Goal: Navigation & Orientation: Find specific page/section

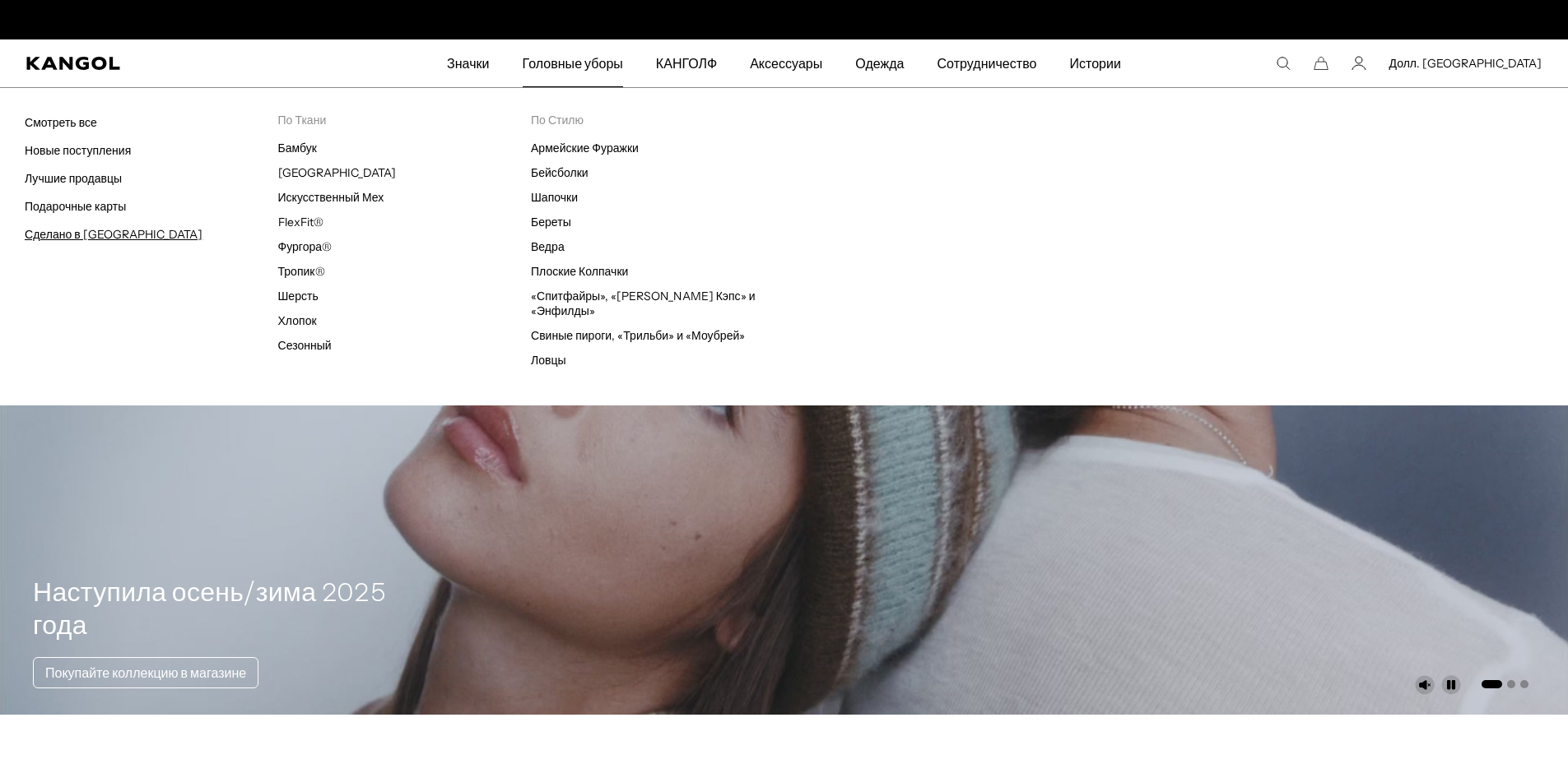
scroll to position [0, 339]
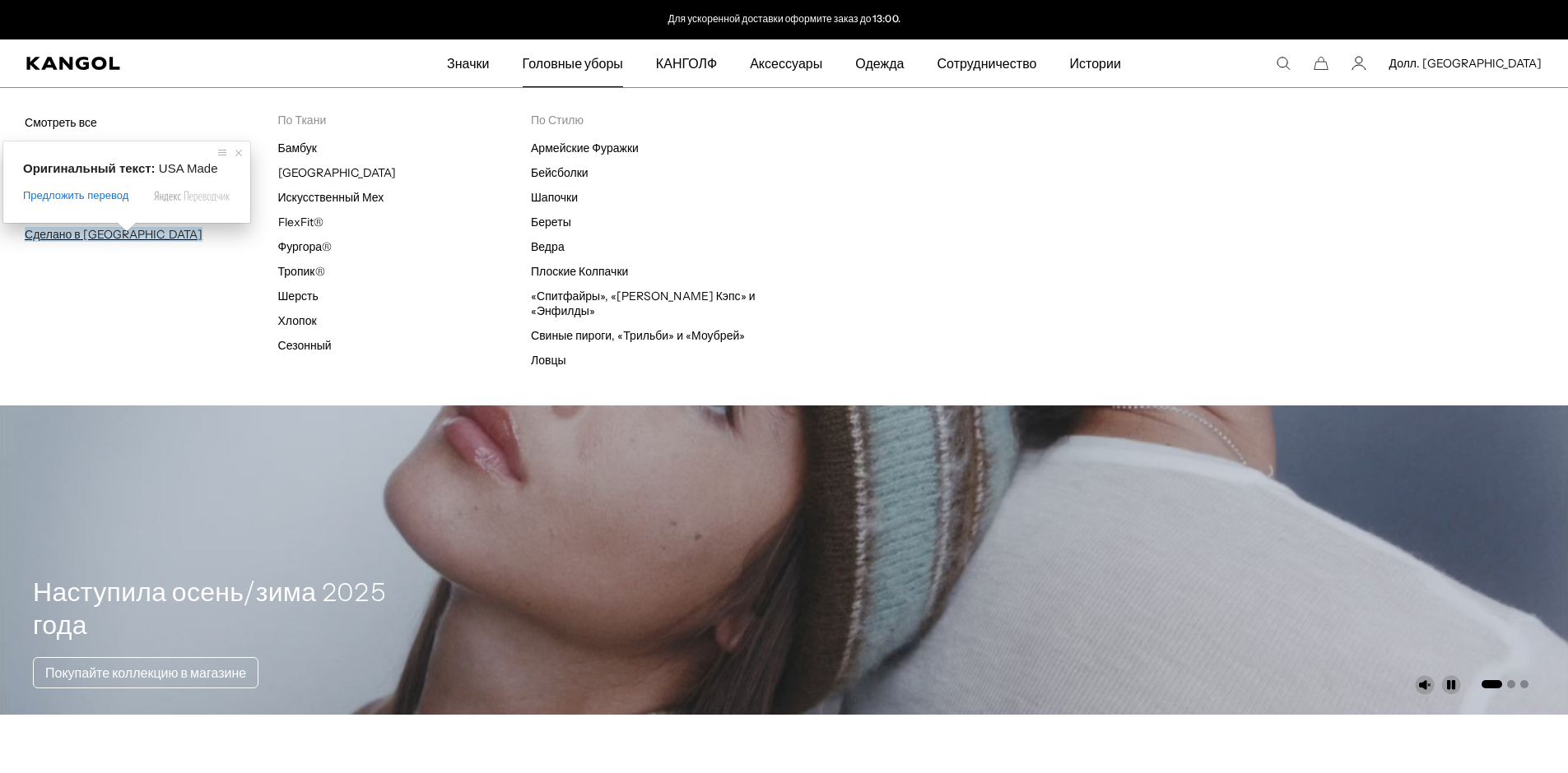
click at [50, 234] on ya-tr-span "Сделано в [GEOGRAPHIC_DATA]" at bounding box center [114, 234] width 178 height 15
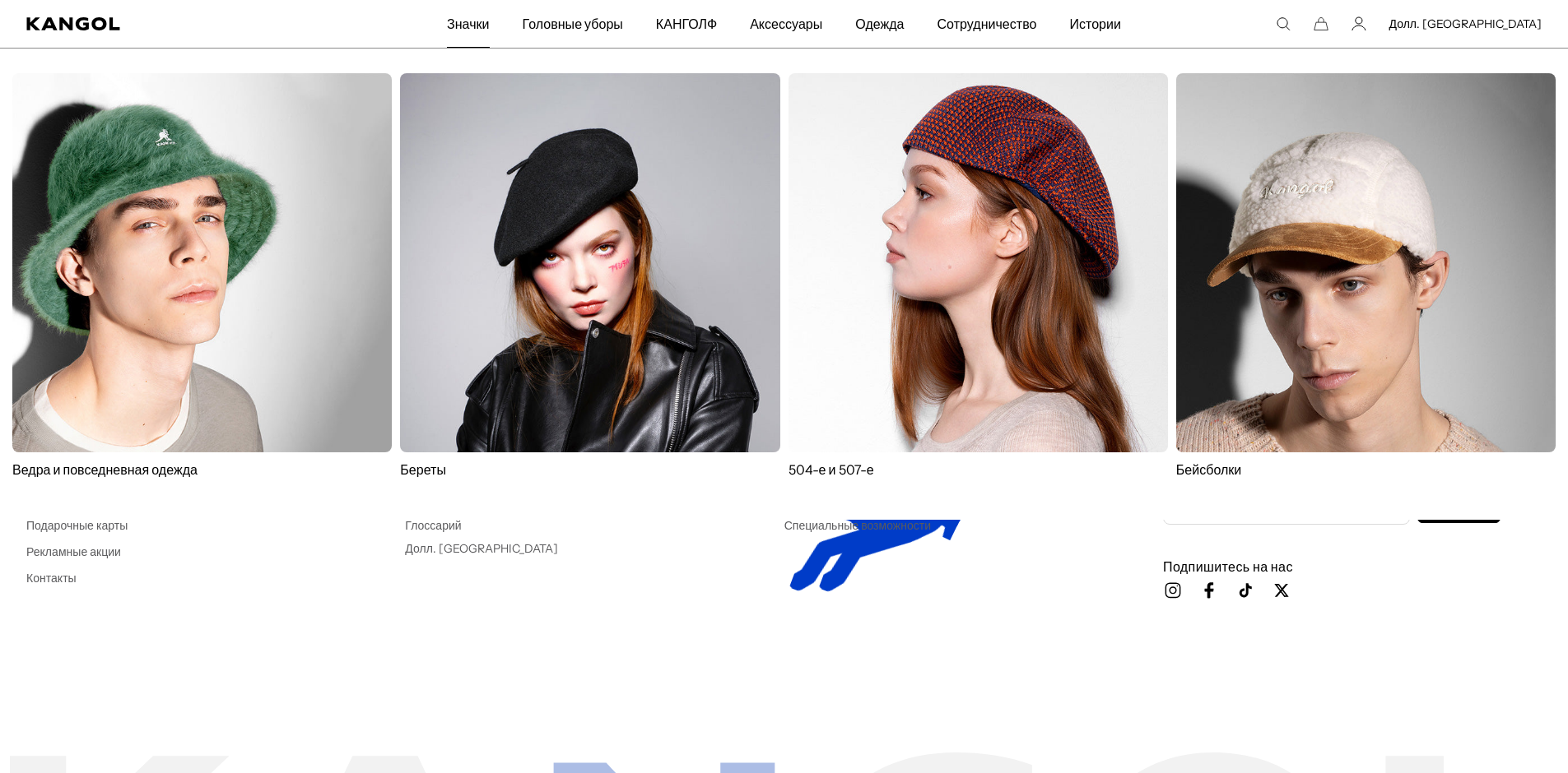
click at [608, 195] on img at bounding box center [589, 262] width 379 height 379
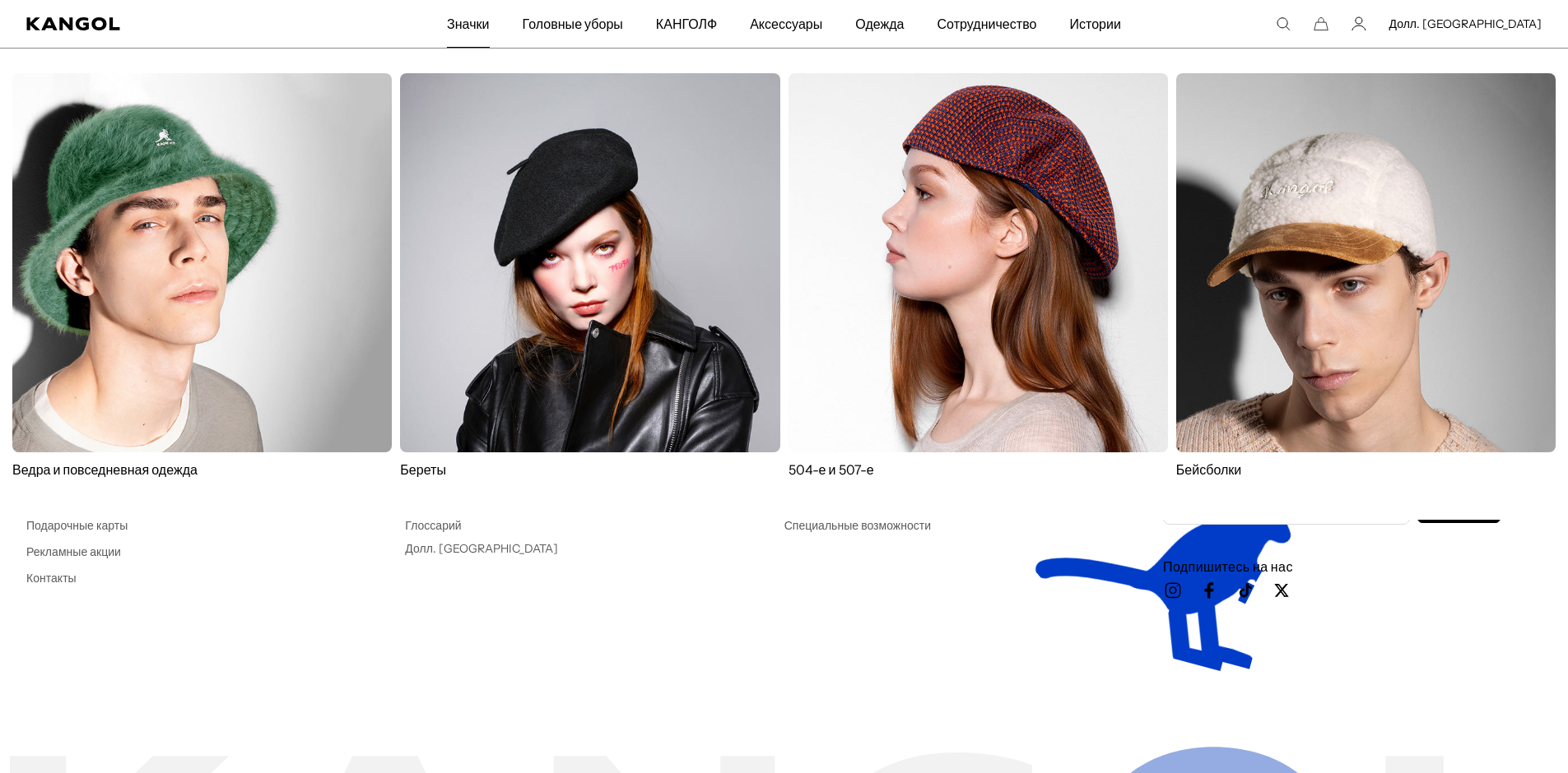
scroll to position [0, 339]
